Goal: Task Accomplishment & Management: Manage account settings

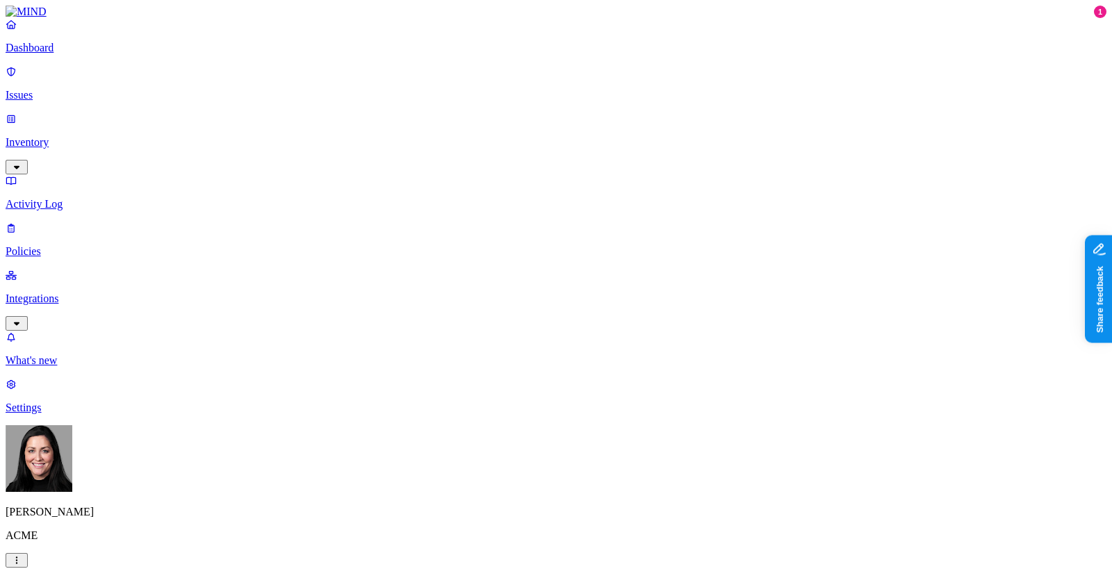
click at [90, 89] on p "Issues" at bounding box center [556, 95] width 1101 height 13
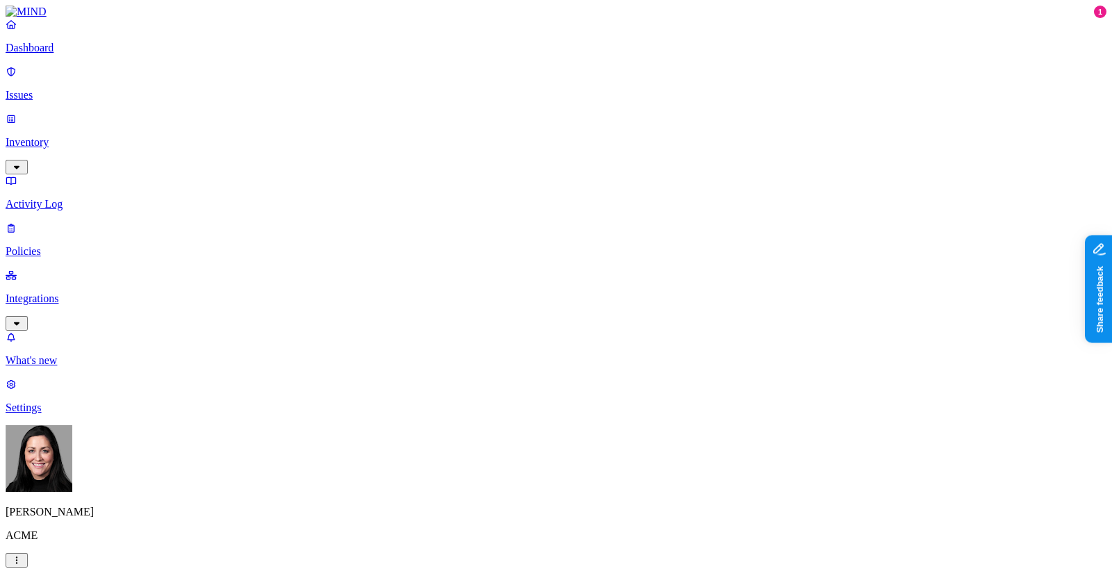
click at [68, 136] on p "Inventory" at bounding box center [556, 142] width 1101 height 13
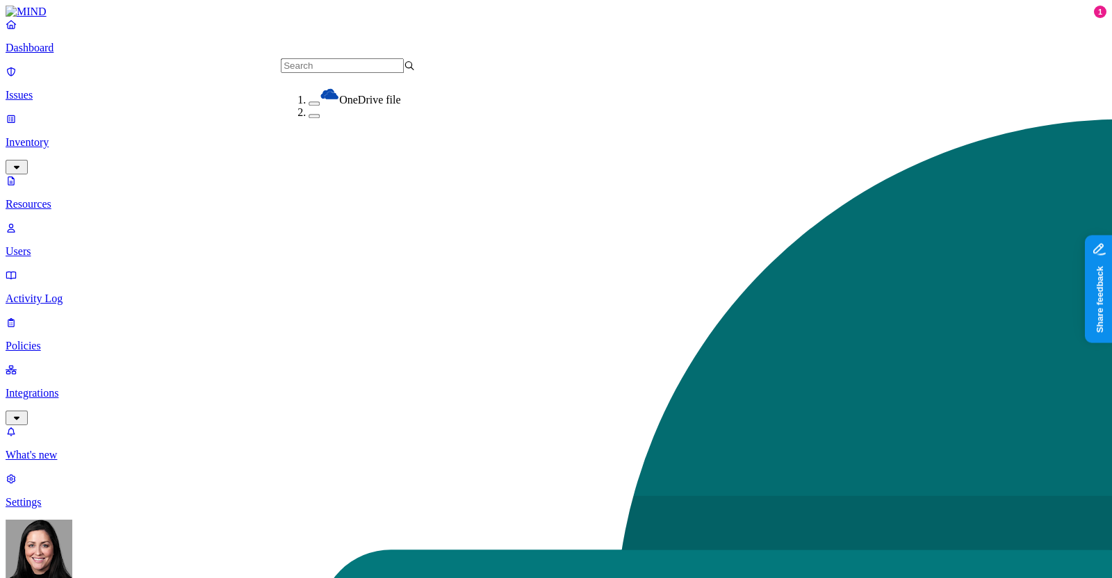
scroll to position [86, 0]
click at [83, 304] on nav "Dashboard Issues Inventory Resources Users Activity Log Policies Integrations W…" at bounding box center [556, 263] width 1101 height 491
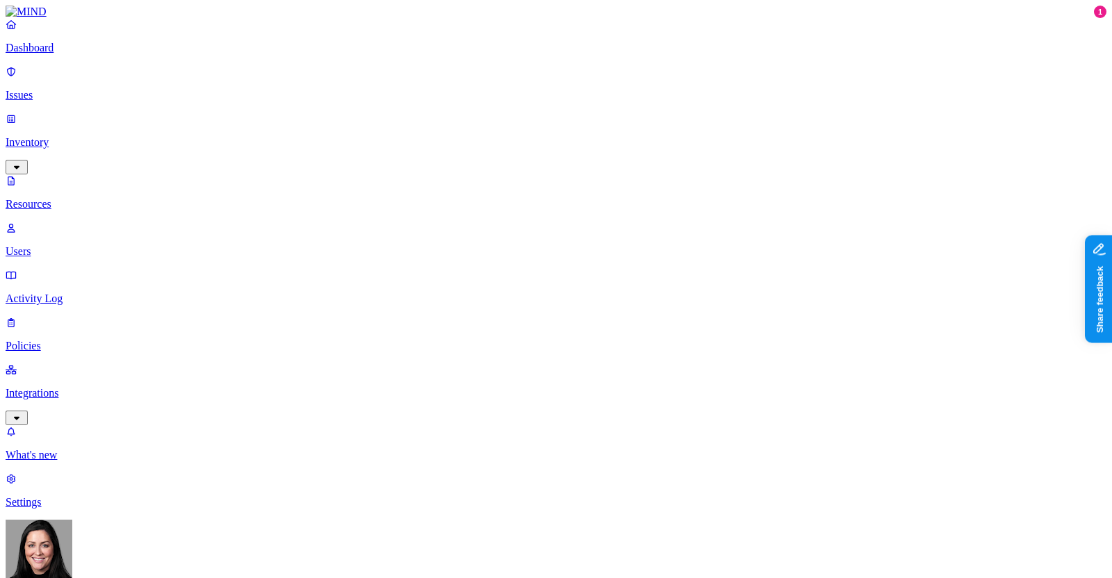
drag, startPoint x: 419, startPoint y: 43, endPoint x: 440, endPoint y: 50, distance: 22.0
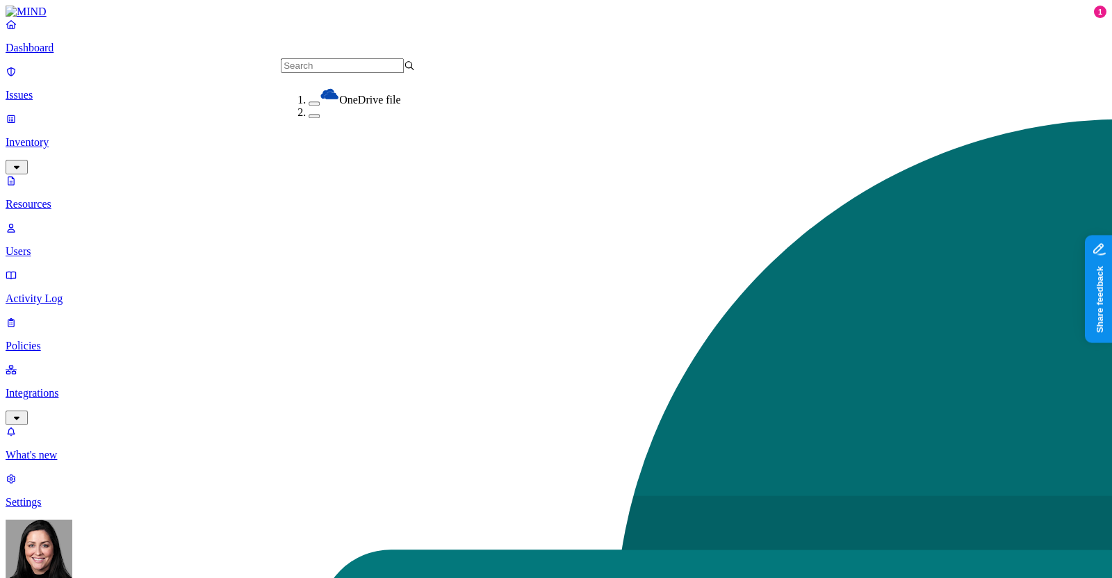
scroll to position [86, 0]
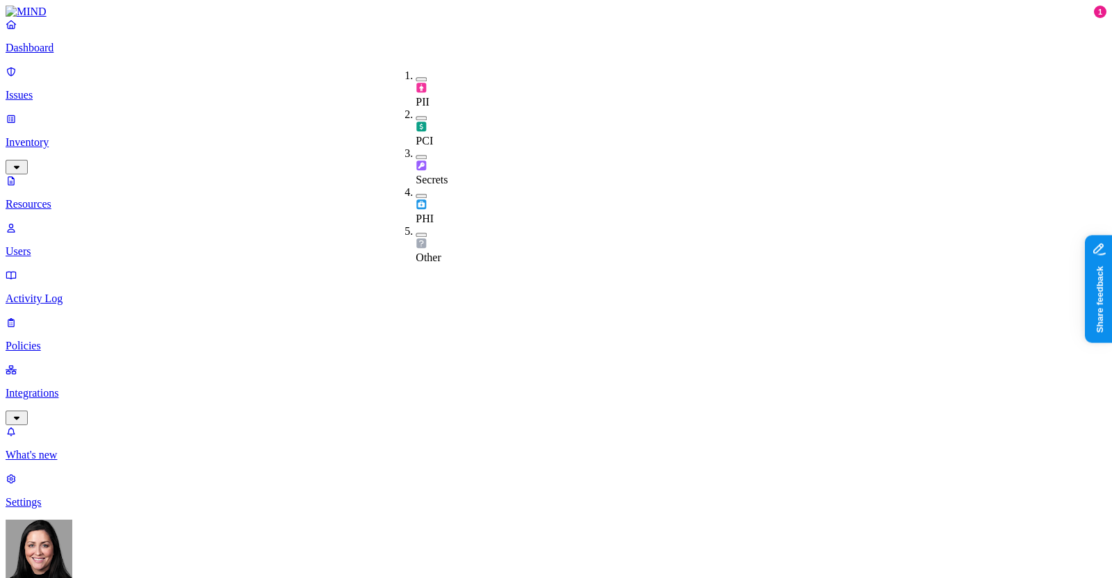
click at [448, 174] on span "Secrets" at bounding box center [432, 180] width 32 height 12
click at [69, 222] on link "Users" at bounding box center [556, 240] width 1101 height 36
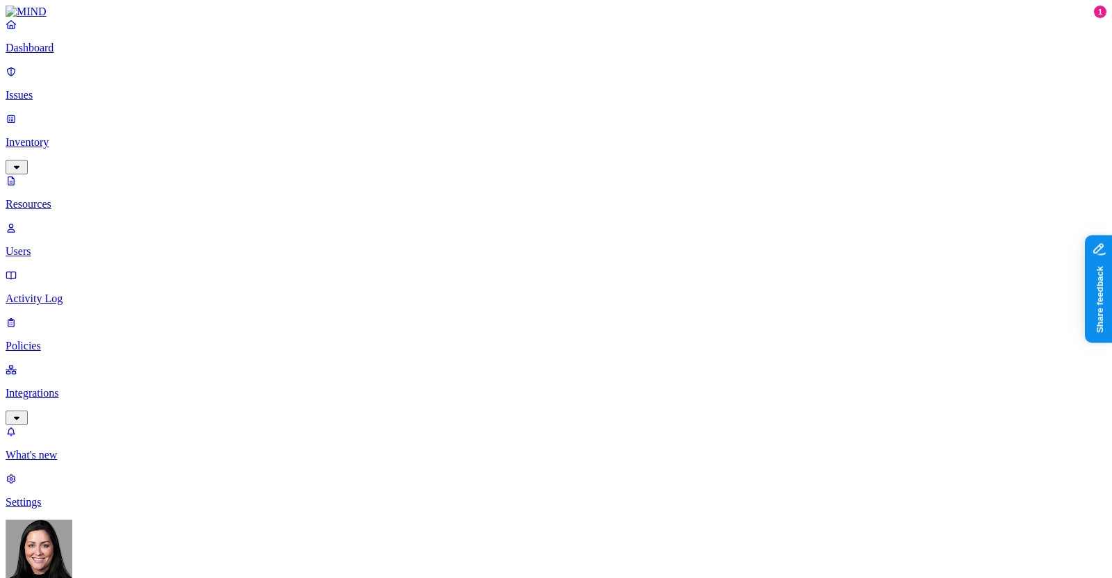
scroll to position [941, 0]
click at [80, 387] on p "Integrations" at bounding box center [556, 393] width 1101 height 13
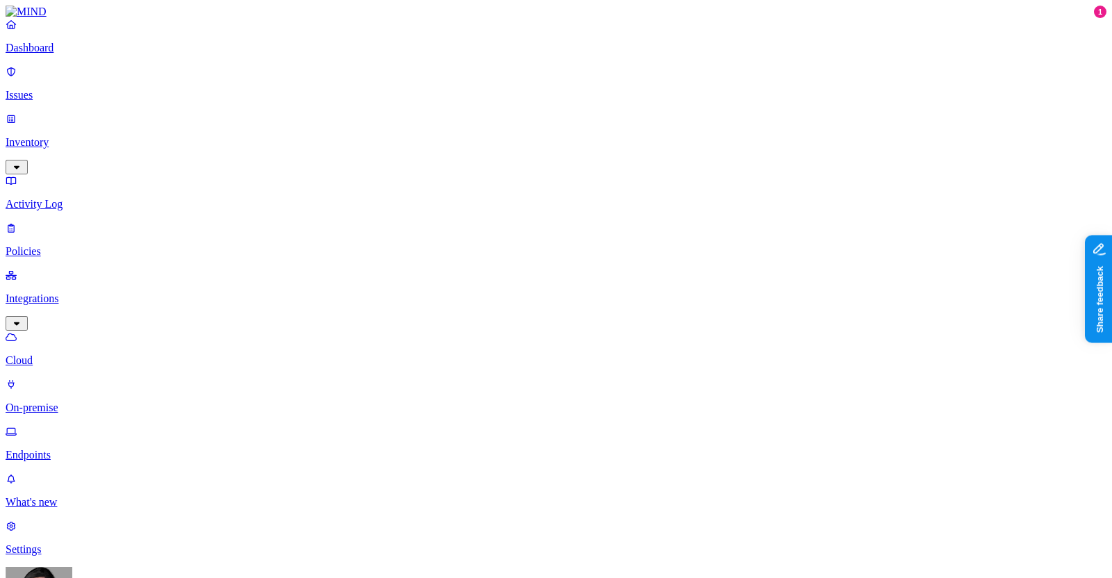
scroll to position [82, 0]
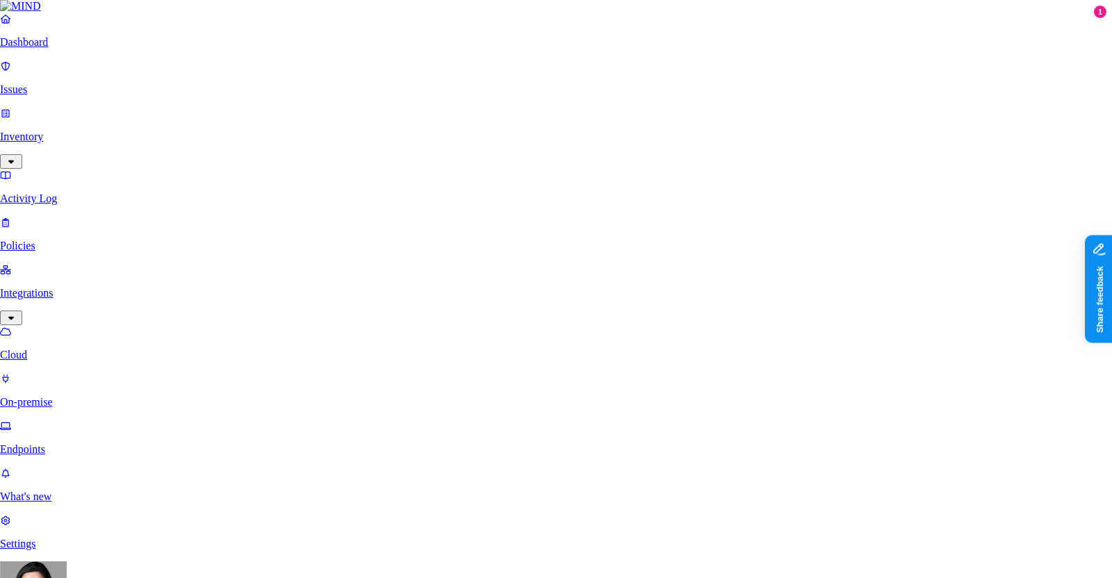
scroll to position [86, 0]
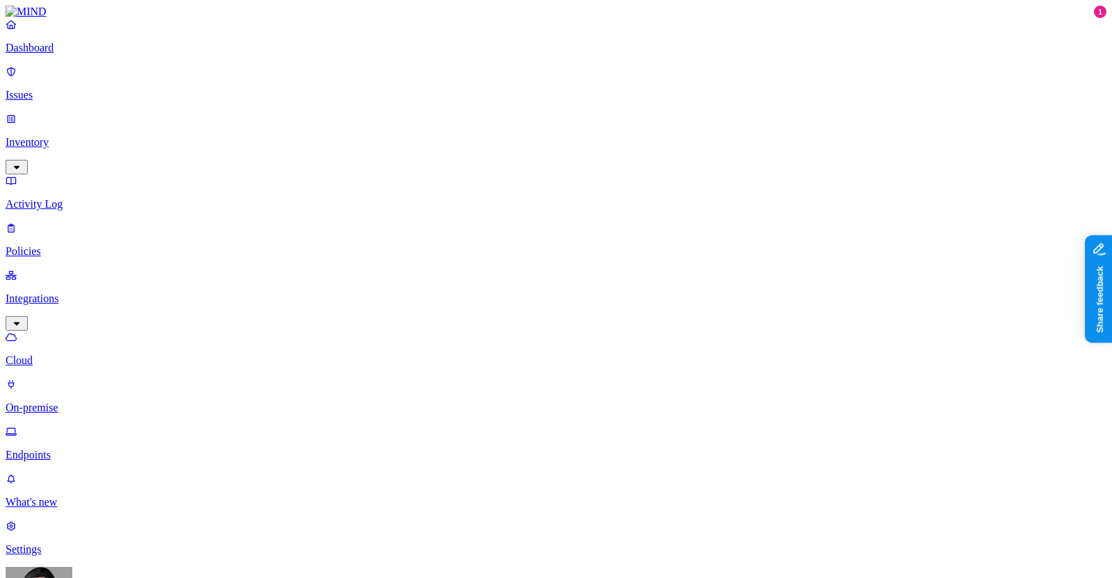
click at [81, 402] on p "On-premise" at bounding box center [556, 408] width 1101 height 13
click at [79, 449] on p "Endpoints" at bounding box center [556, 455] width 1101 height 13
click at [75, 245] on p "Policies" at bounding box center [556, 251] width 1101 height 13
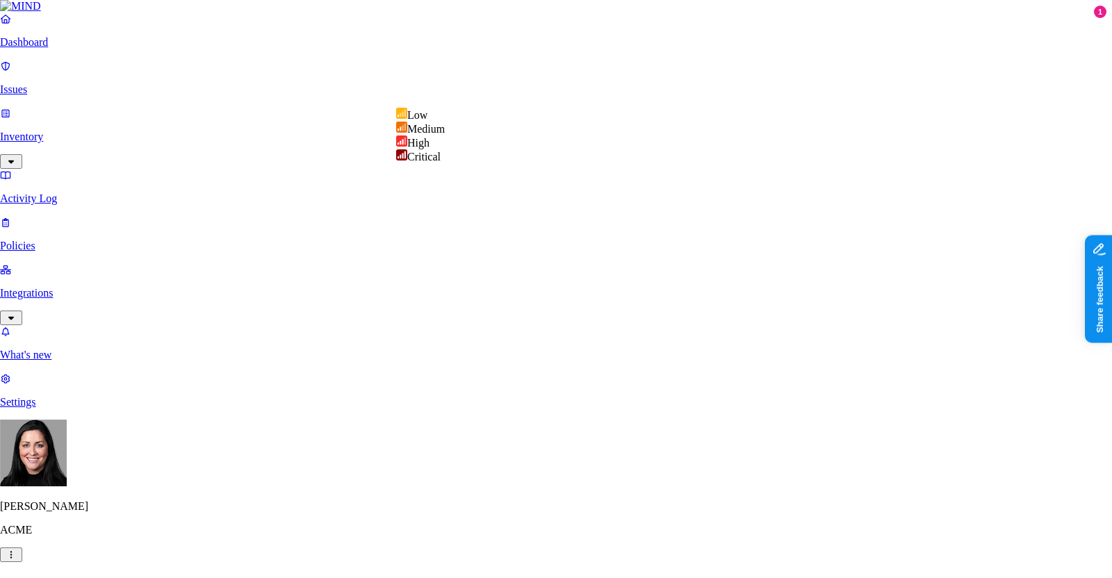
select select "4"
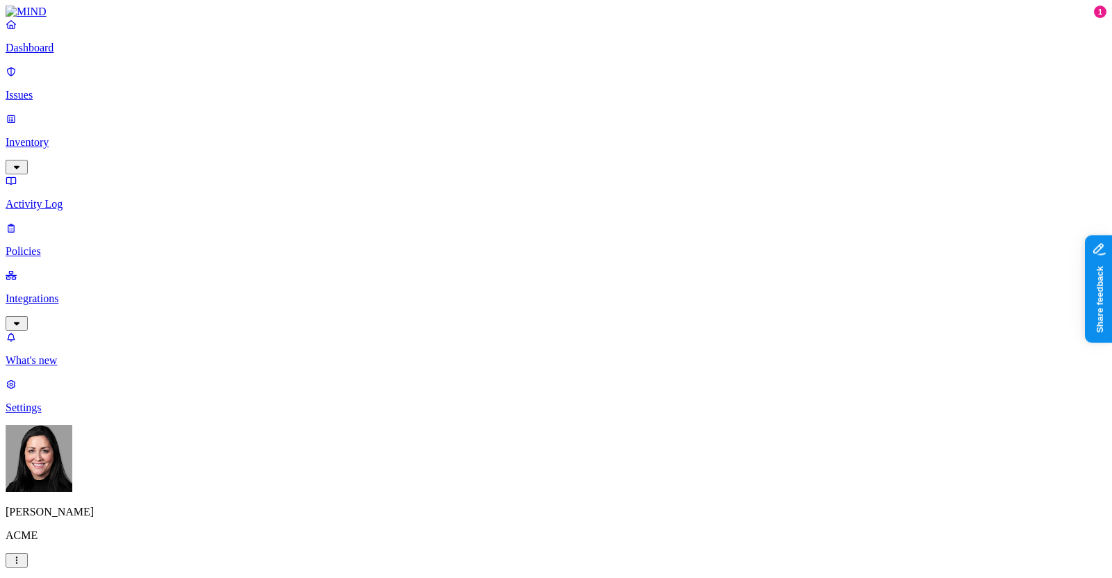
scroll to position [347, 0]
click at [485, 282] on label "Classification" at bounding box center [481, 276] width 61 height 12
click at [503, 349] on div "PII" at bounding box center [518, 340] width 134 height 39
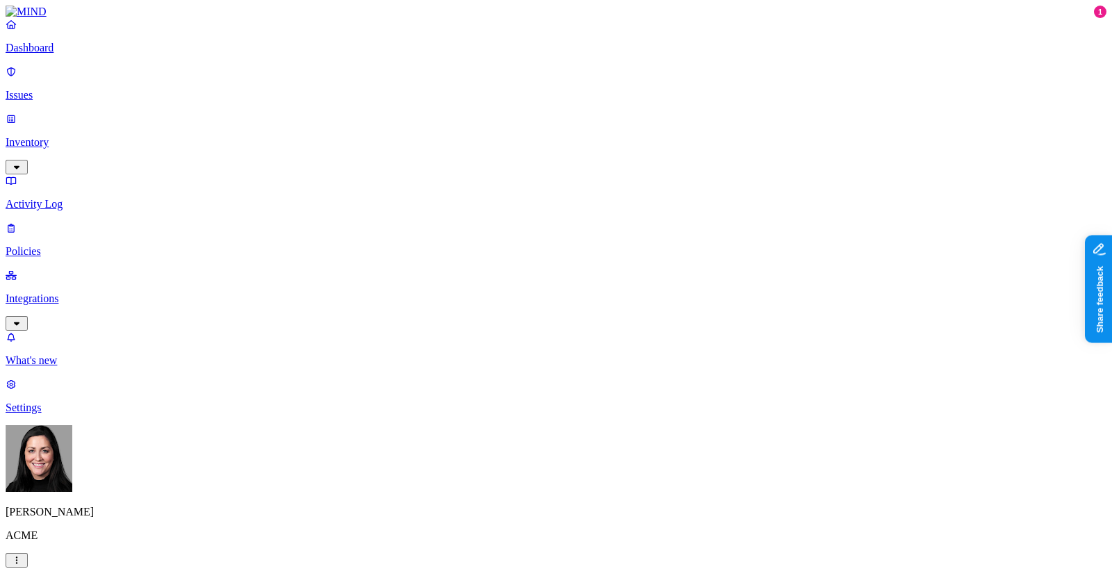
click at [509, 343] on label "Web Category" at bounding box center [495, 340] width 41 height 24
click at [511, 371] on label "Web Domain" at bounding box center [493, 362] width 36 height 24
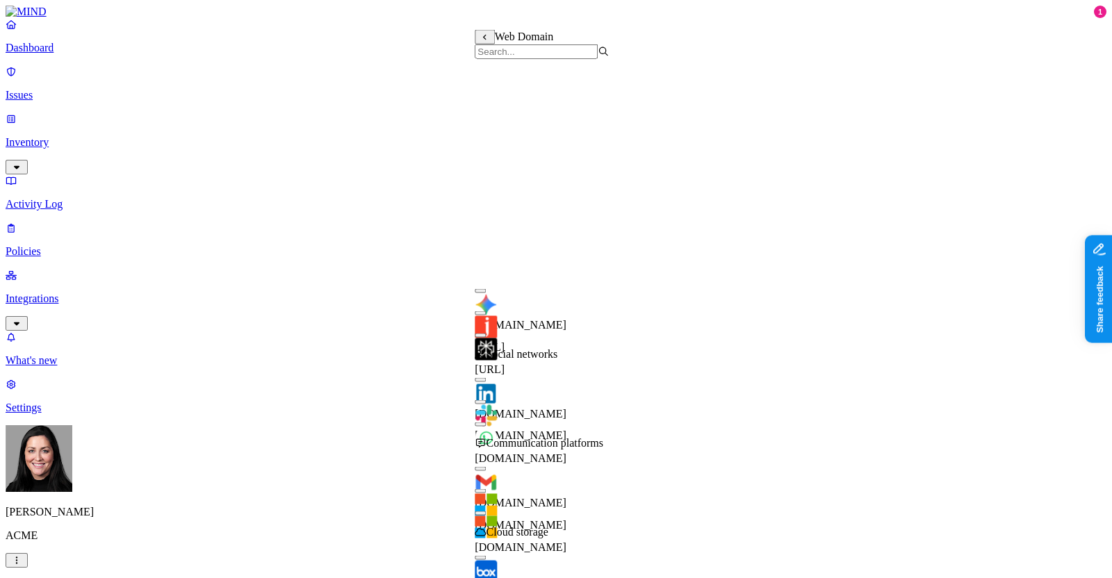
click at [486, 489] on button "button" at bounding box center [480, 491] width 11 height 4
click at [494, 504] on div "[DOMAIN_NAME]" at bounding box center [542, 529] width 134 height 50
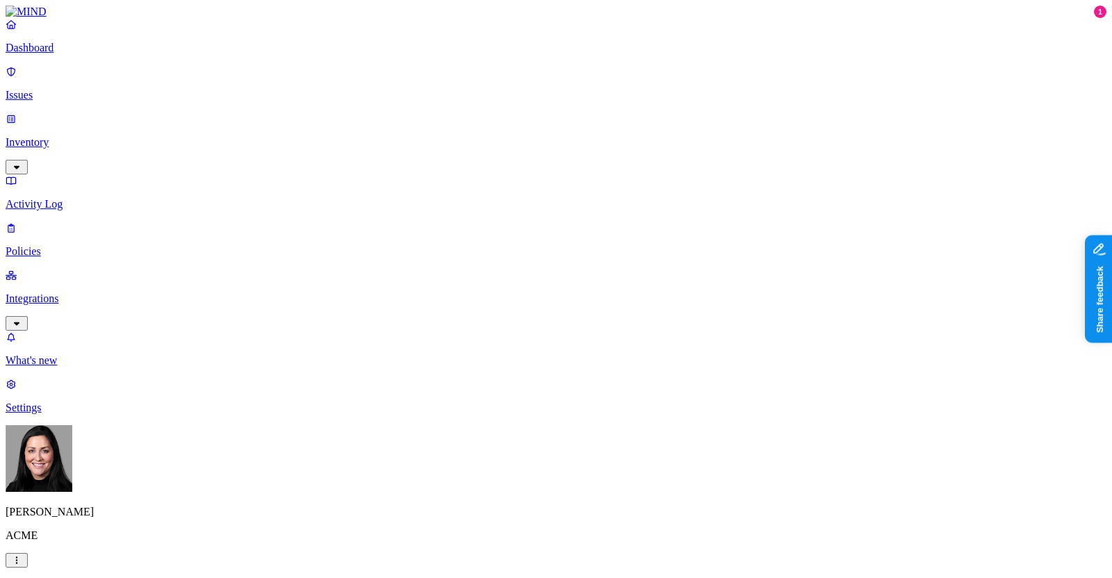
click at [516, 401] on label "Web Category" at bounding box center [495, 399] width 41 height 24
click at [497, 446] on div "Gen AI" at bounding box center [542, 435] width 134 height 38
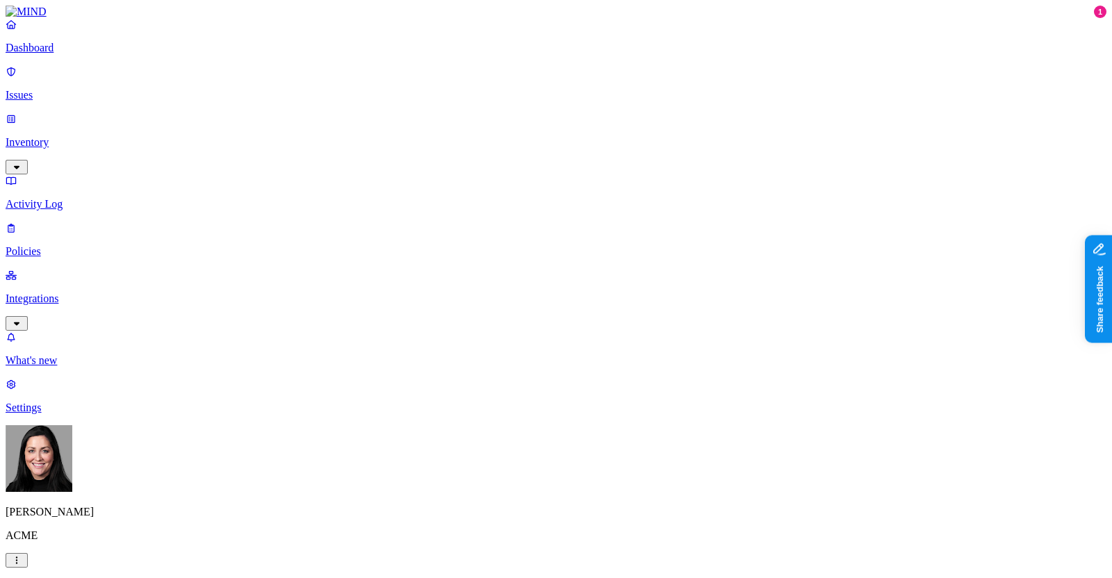
click at [582, 421] on label "AND" at bounding box center [570, 415] width 24 height 12
click at [595, 467] on label "Account type" at bounding box center [577, 458] width 38 height 24
click at [595, 413] on label "Unmanaged" at bounding box center [585, 407] width 54 height 12
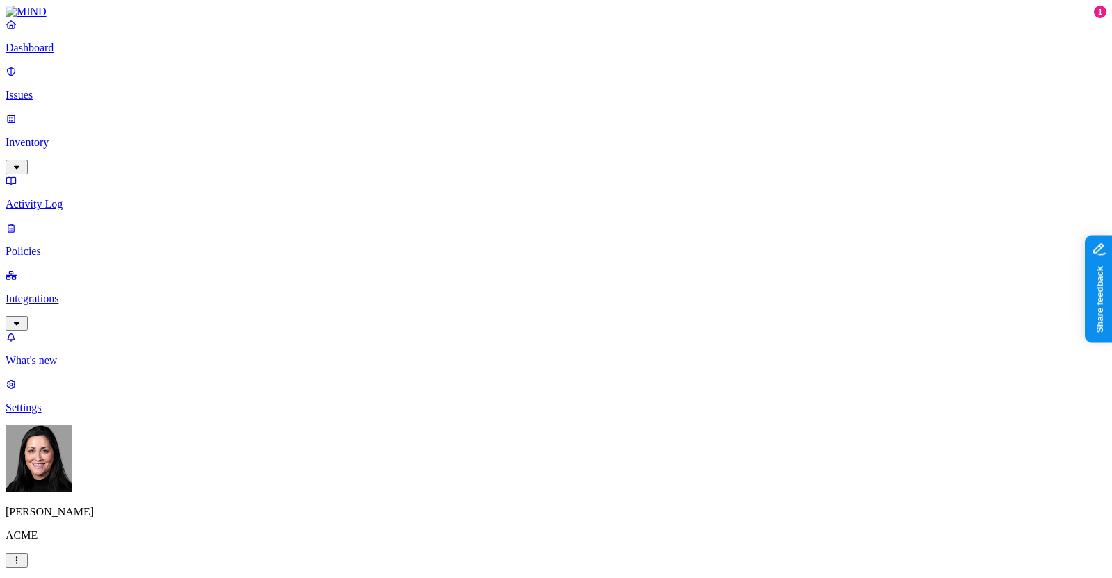
scroll to position [695, 0]
click at [498, 176] on label "Groups" at bounding box center [481, 170] width 33 height 12
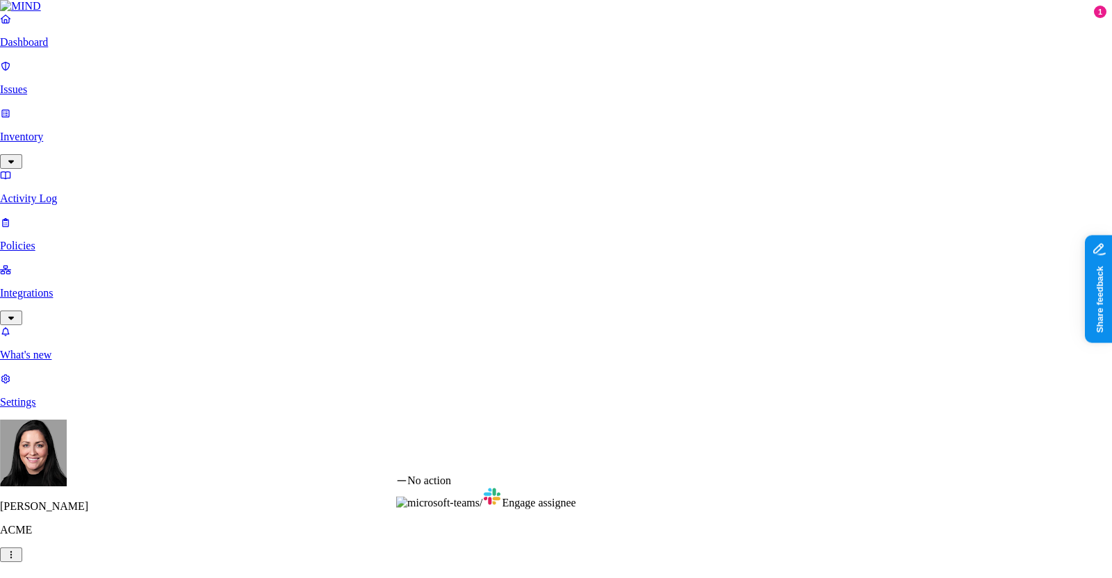
select select "1"
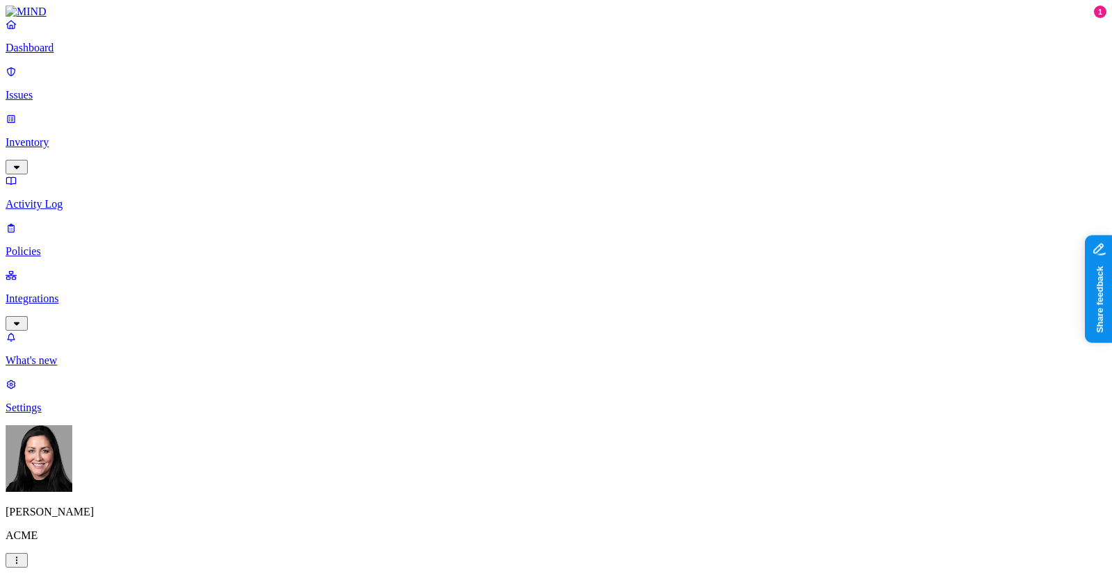
click at [76, 293] on p "Integrations" at bounding box center [556, 299] width 1101 height 13
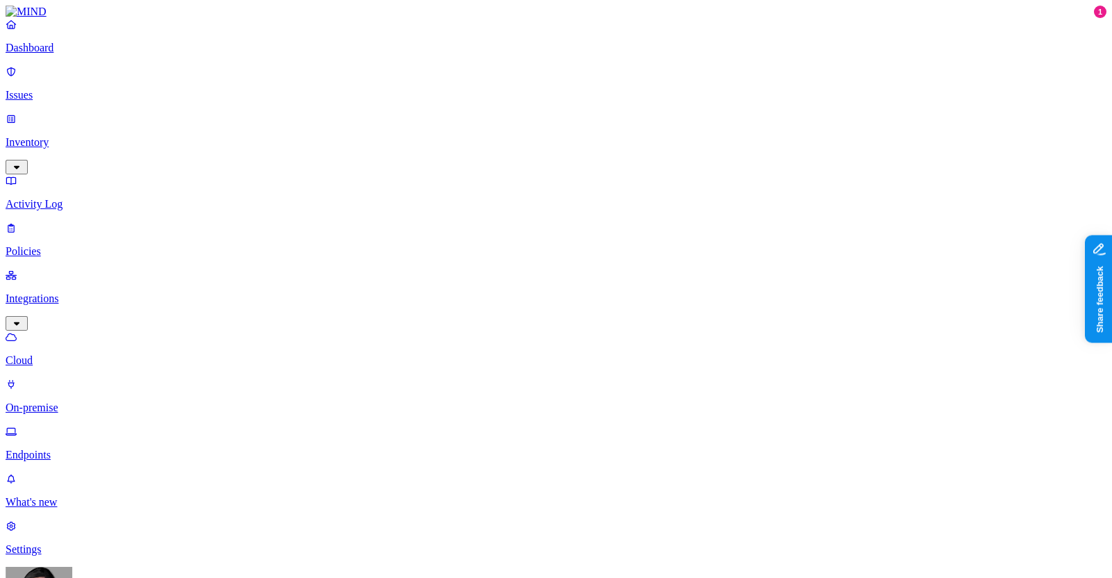
click at [58, 544] on p "Settings" at bounding box center [556, 550] width 1101 height 13
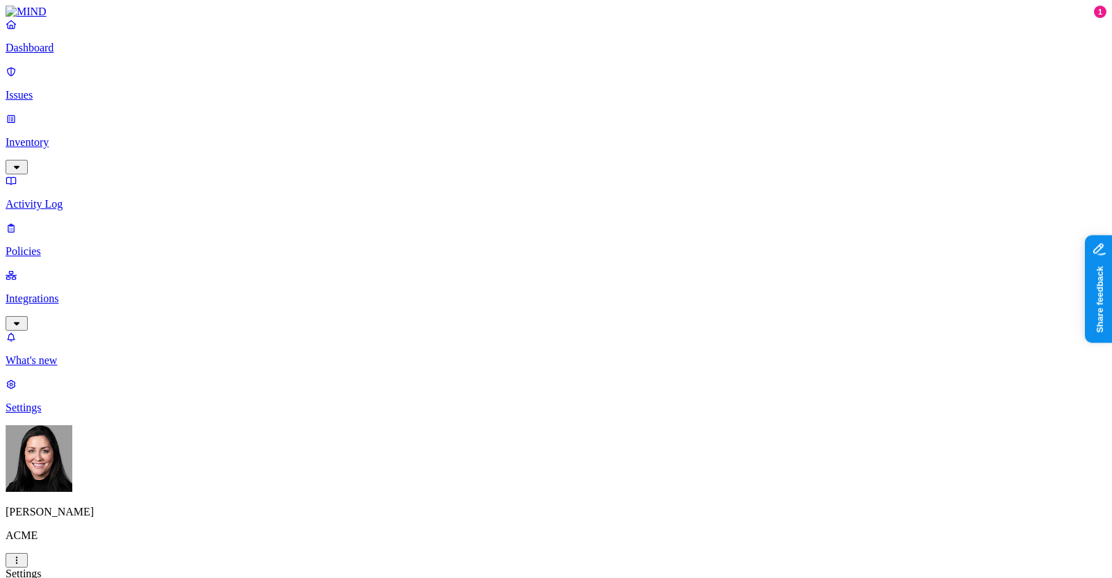
scroll to position [273, 0]
click at [67, 54] on p "Dashboard" at bounding box center [556, 48] width 1101 height 13
